Goal: Use online tool/utility: Use online tool/utility

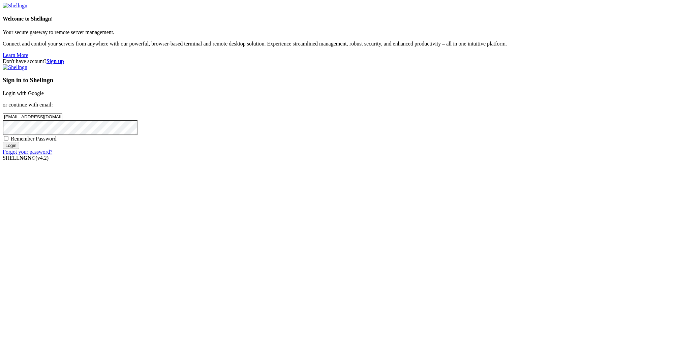
click at [19, 149] on input "Login" at bounding box center [11, 145] width 17 height 7
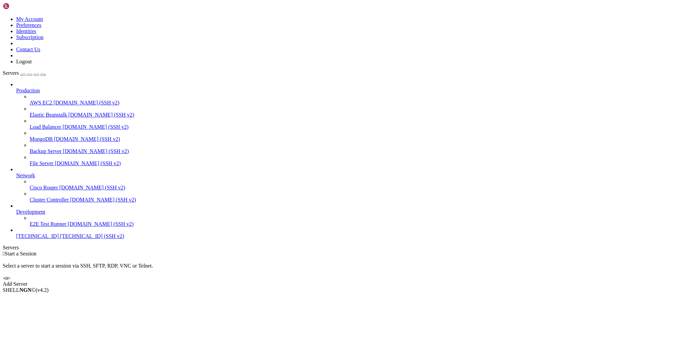
click at [60, 239] on span "[TECHNICAL_ID] (SSH v2)" at bounding box center [92, 236] width 64 height 6
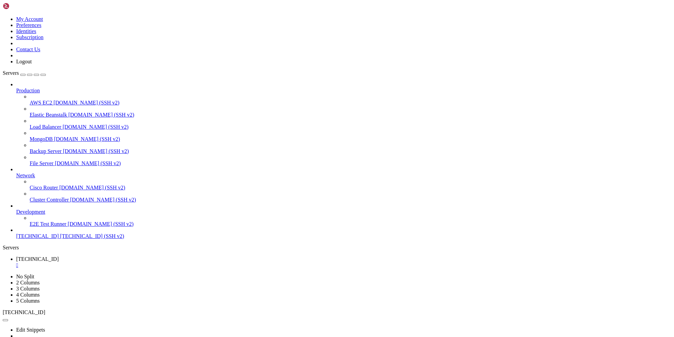
drag, startPoint x: 48, startPoint y: 443, endPoint x: 221, endPoint y: 441, distance: 172.8
copy x-row "curl -v [URL][DOMAIN_NAME] --proxy [URL][TECHNICAL_ID]"
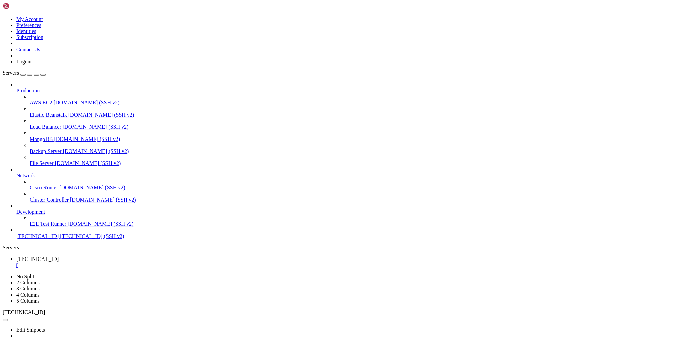
drag, startPoint x: 56, startPoint y: 464, endPoint x: 218, endPoint y: 463, distance: 162.0
